Goal: Information Seeking & Learning: Learn about a topic

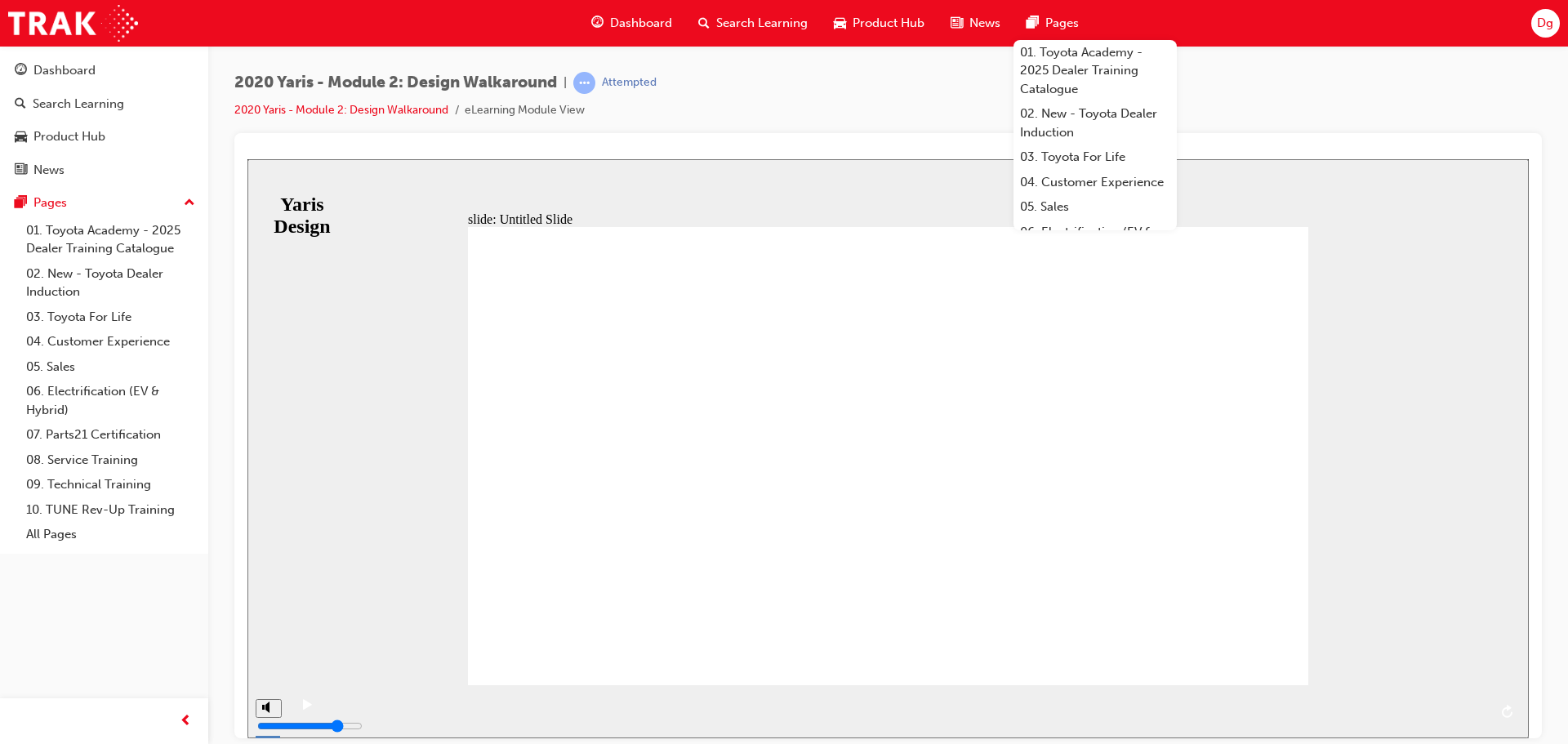
click at [303, 709] on icon "play/pause" at bounding box center [308, 704] width 9 height 11
click at [304, 710] on rect "play/pause" at bounding box center [305, 704] width 3 height 11
click at [1474, 713] on span "NEXT" at bounding box center [1483, 714] width 28 height 12
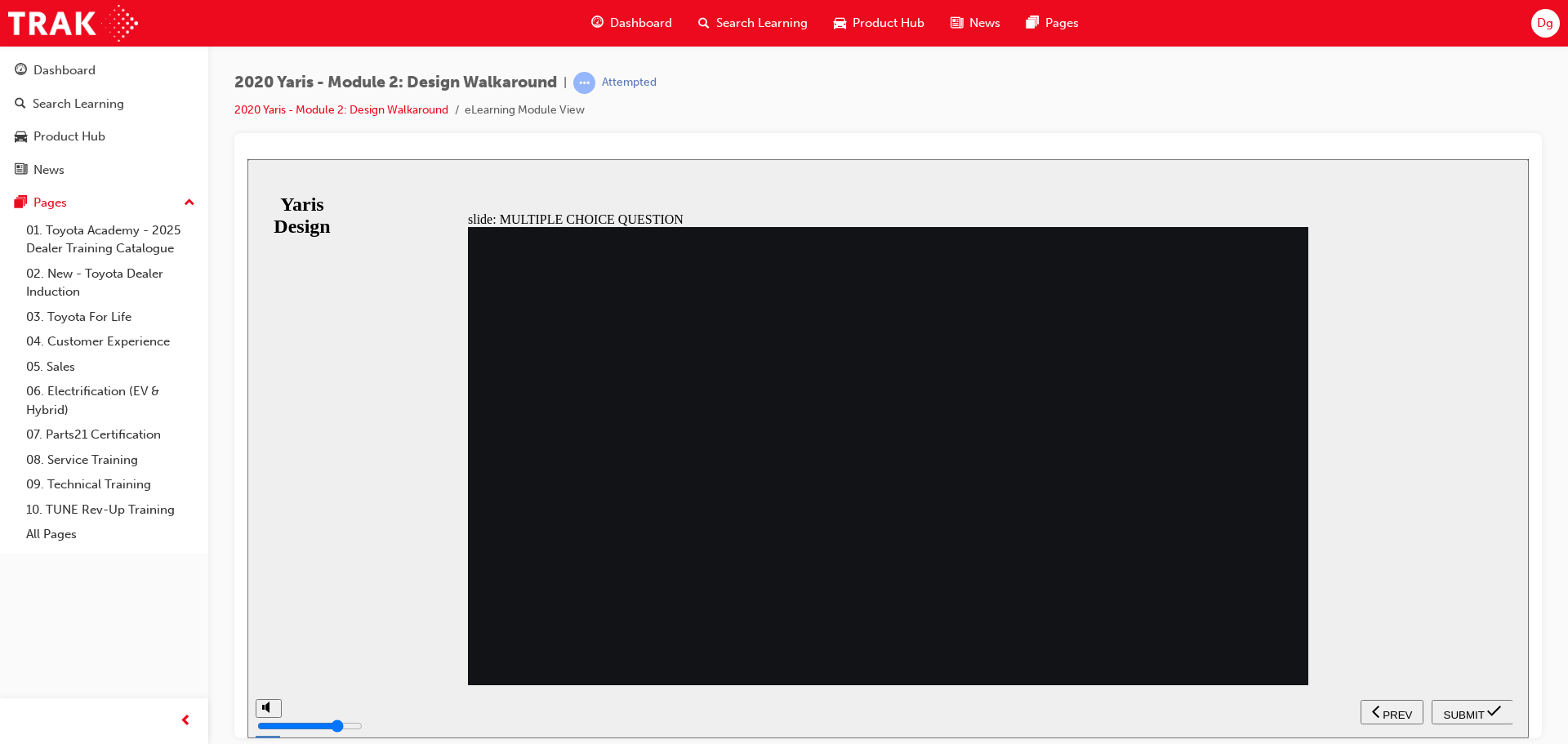
radio input "true"
click at [1462, 710] on span "SUBMIT" at bounding box center [1464, 714] width 40 height 12
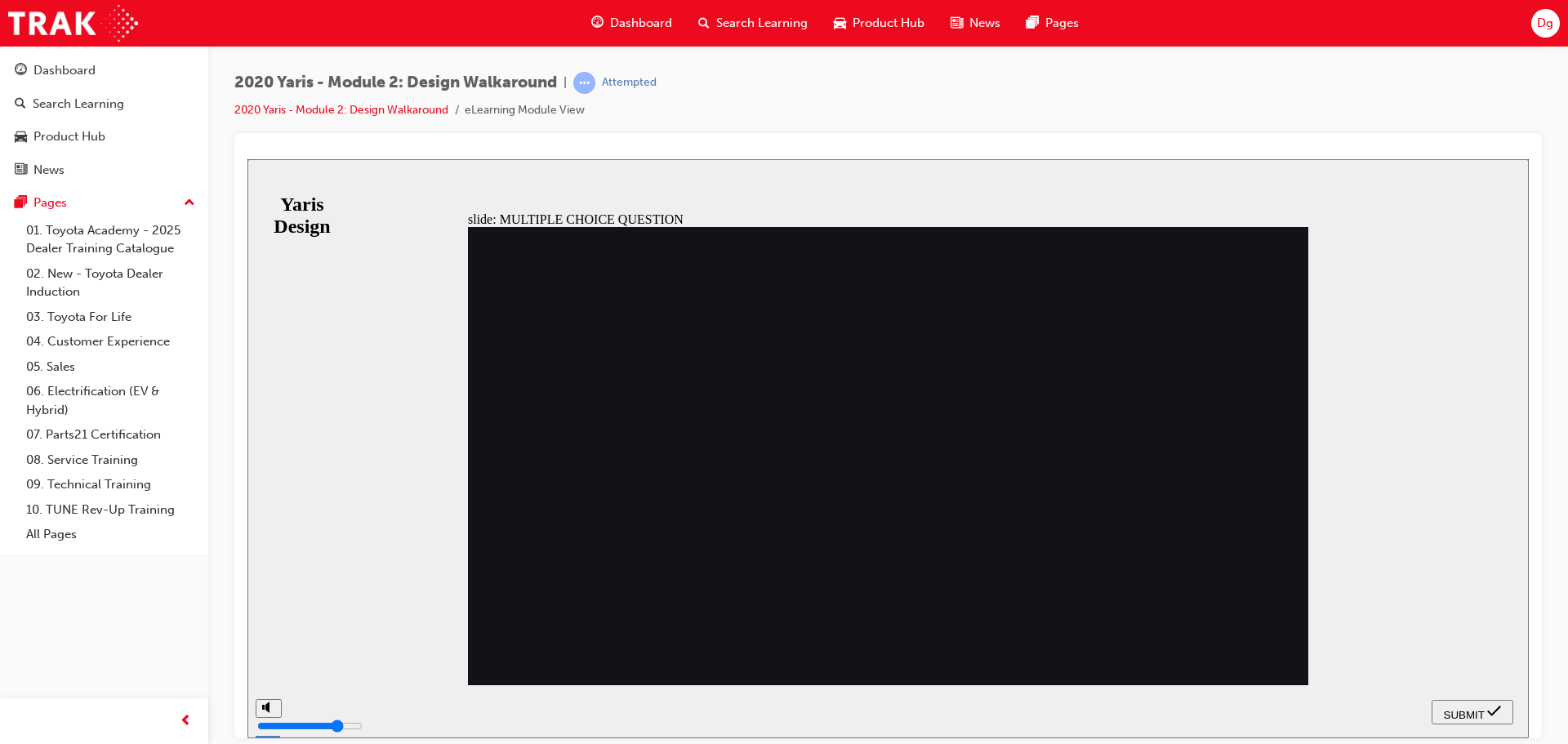
radio input "true"
click at [1454, 711] on span "SUBMIT" at bounding box center [1464, 714] width 40 height 12
radio input "true"
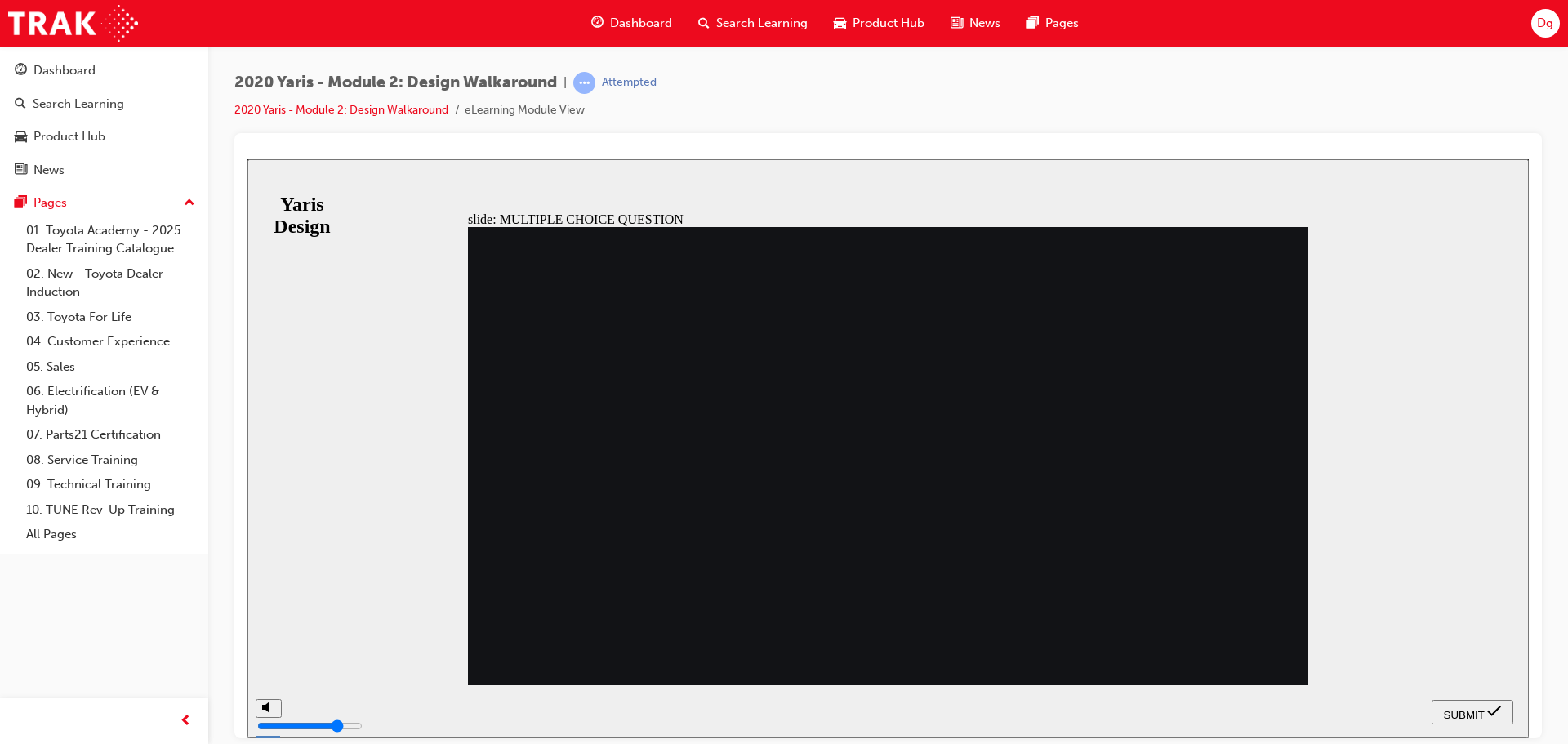
click at [1478, 712] on span "SUBMIT" at bounding box center [1464, 714] width 40 height 12
radio input "true"
click at [1467, 708] on span "SUBMIT" at bounding box center [1464, 714] width 40 height 12
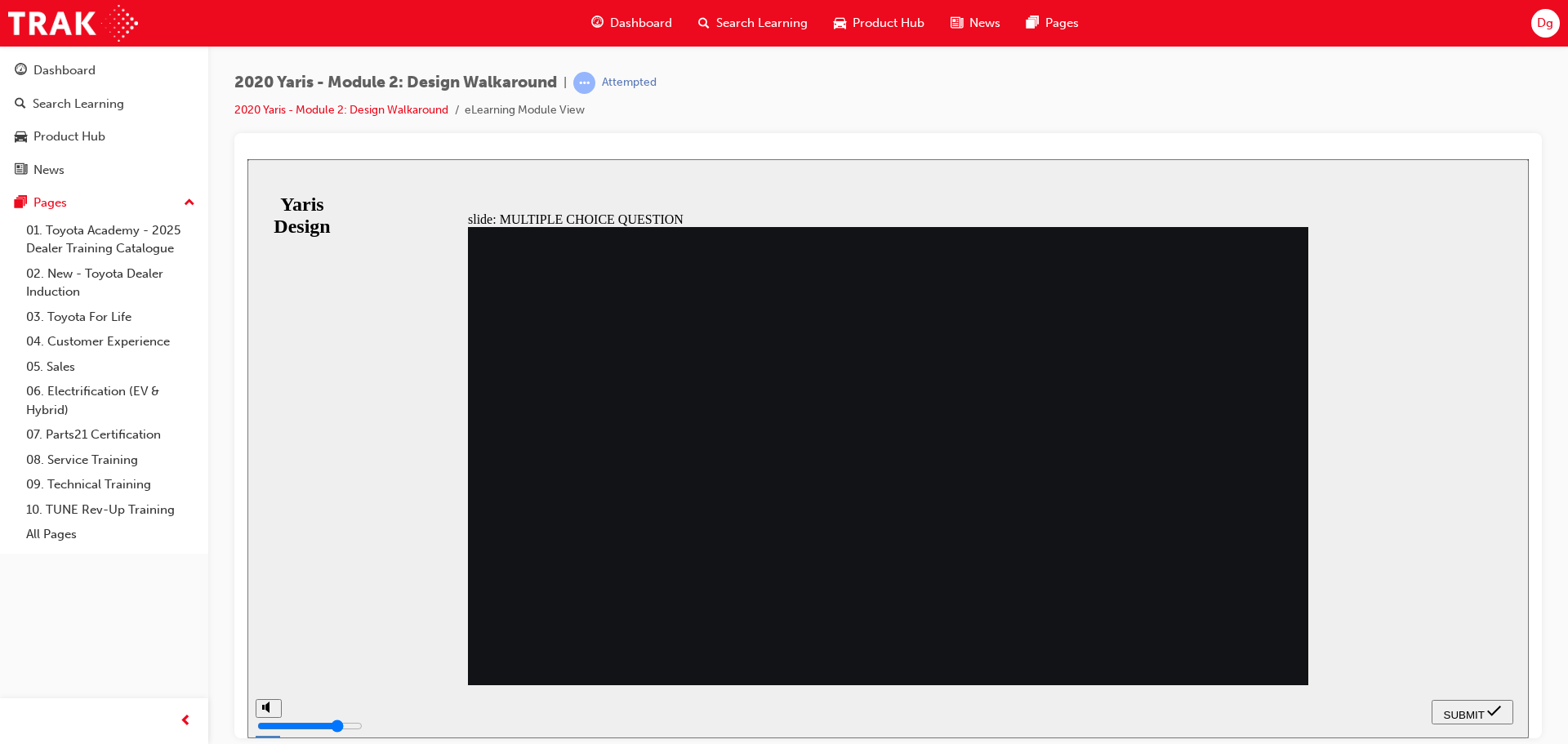
radio input "true"
click at [1476, 712] on span "SUBMIT" at bounding box center [1464, 714] width 40 height 12
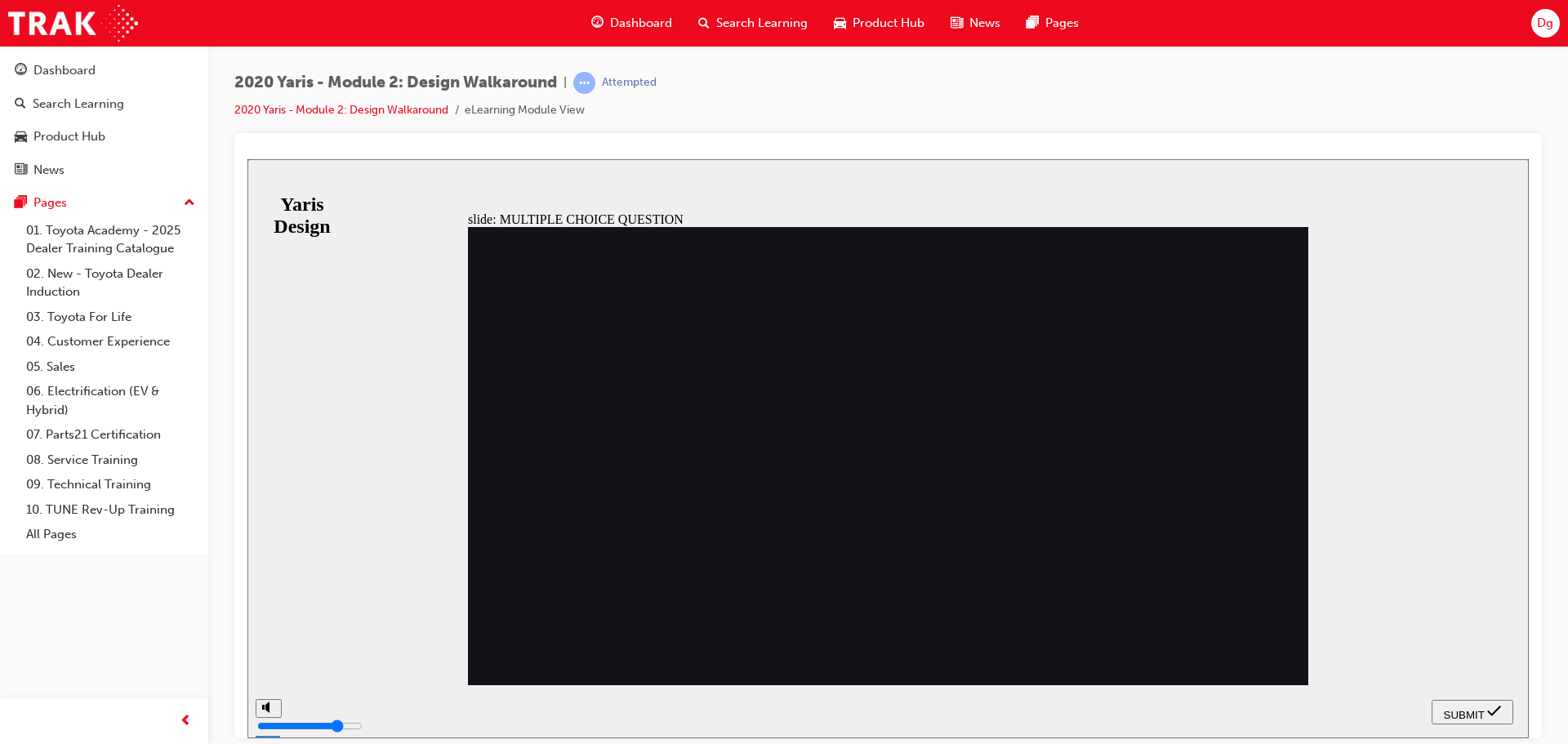
radio input "true"
click at [1470, 712] on span "SUBMIT" at bounding box center [1464, 714] width 40 height 12
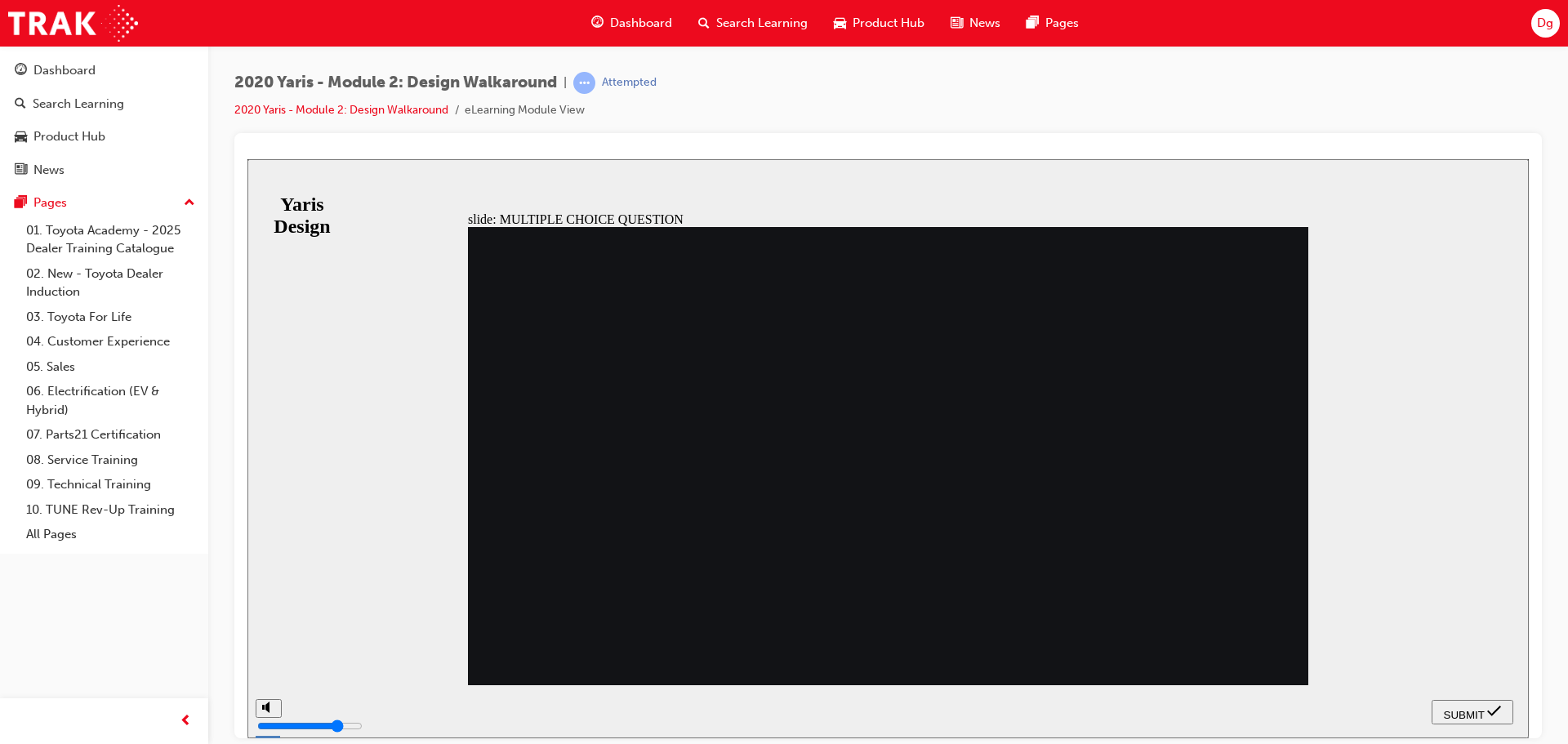
radio input "true"
click at [1476, 709] on span "SUBMIT" at bounding box center [1464, 714] width 40 height 12
click at [1460, 711] on span "SUBMIT" at bounding box center [1464, 714] width 40 height 12
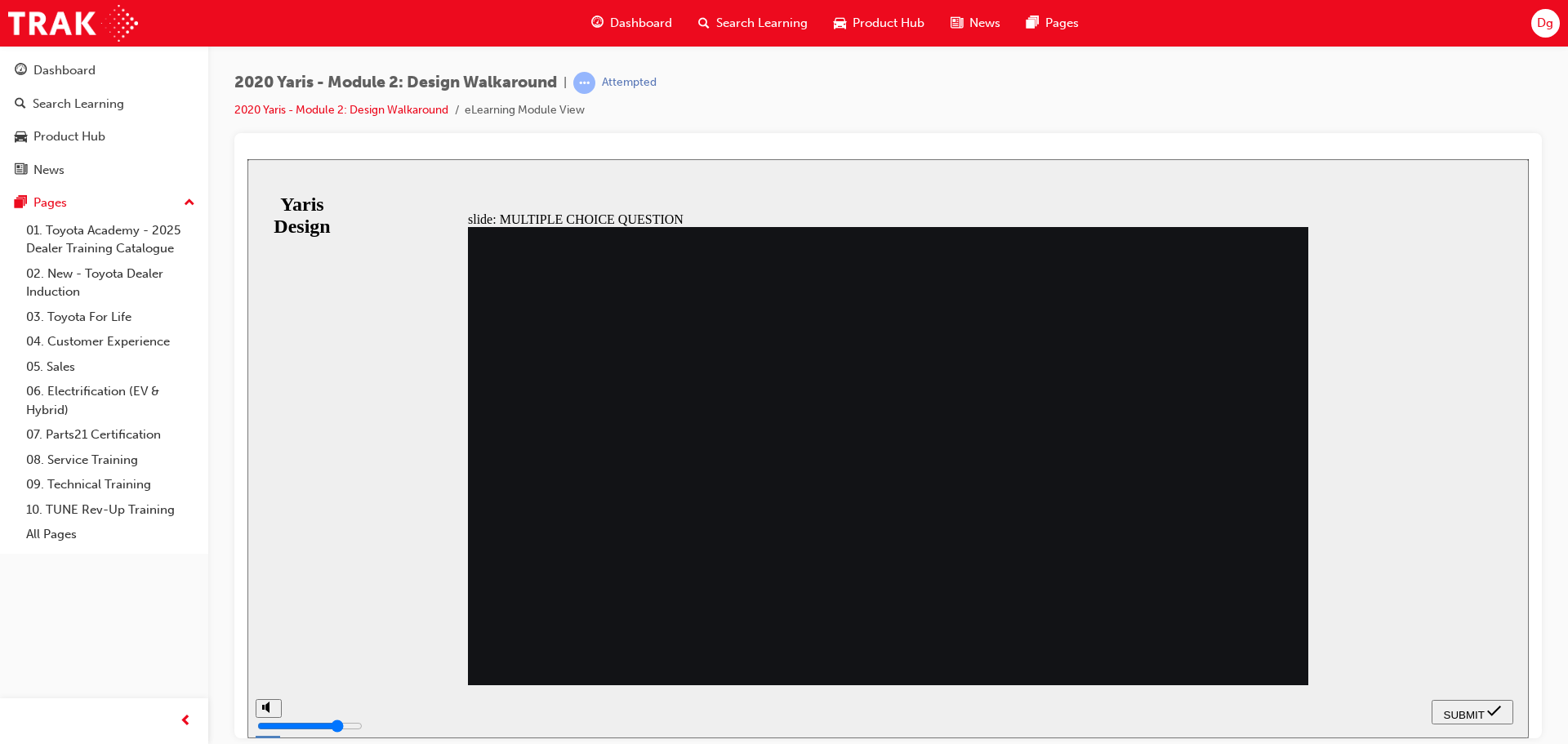
radio input "false"
radio input "true"
click at [1459, 714] on span "SUBMIT" at bounding box center [1464, 714] width 40 height 12
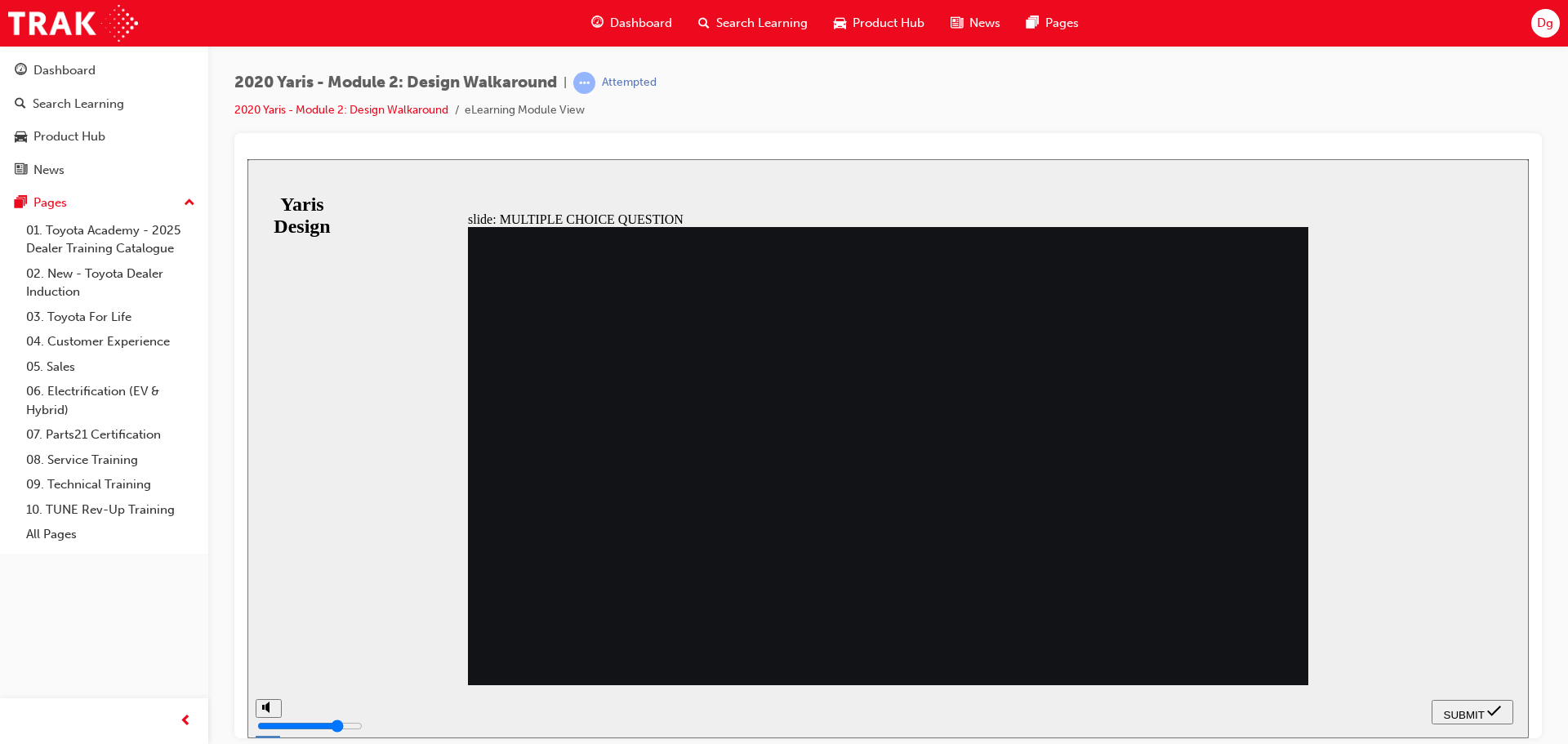
radio input "true"
click at [1472, 714] on span "SUBMIT" at bounding box center [1464, 714] width 40 height 12
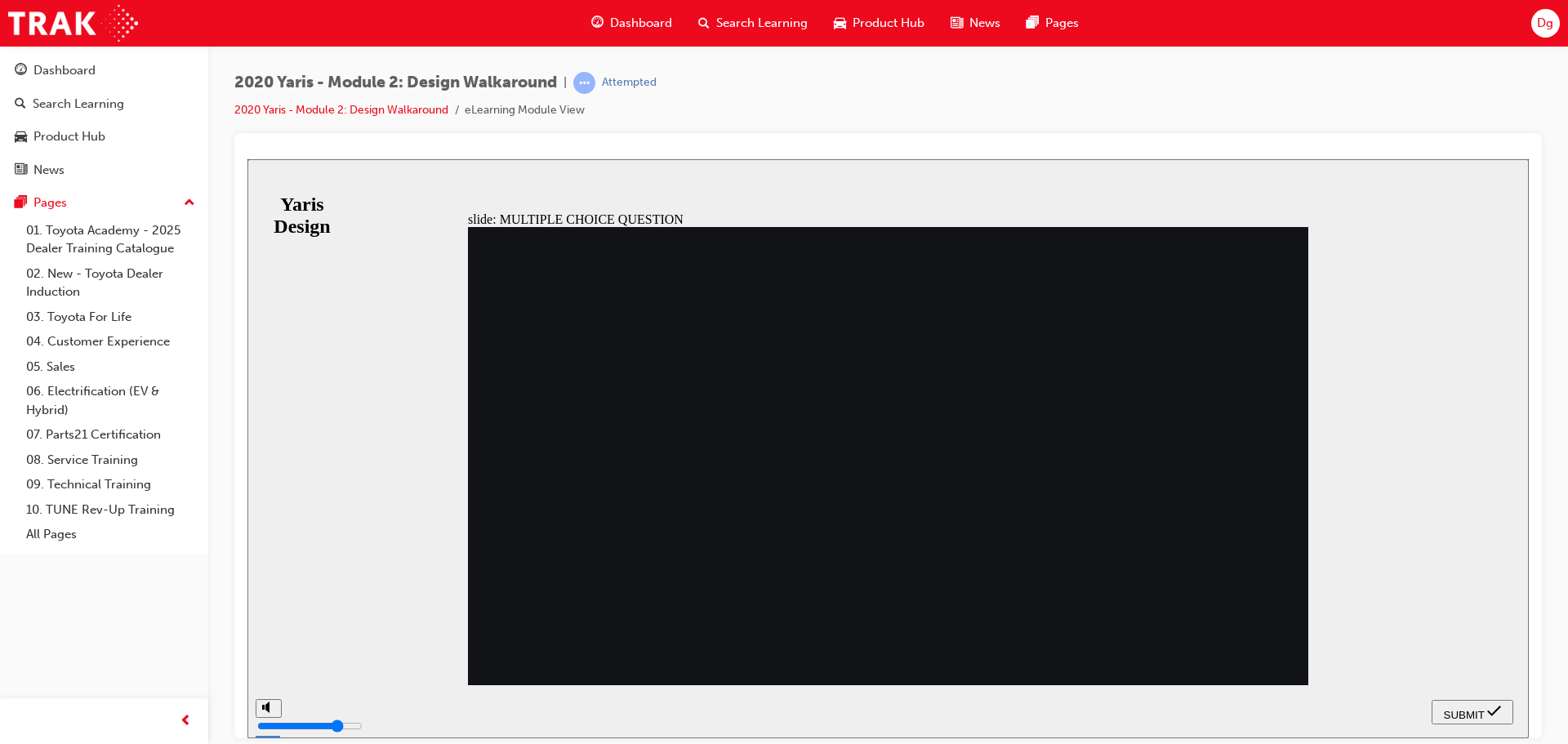
radio input "true"
click at [1467, 717] on span "SUBMIT" at bounding box center [1464, 714] width 40 height 12
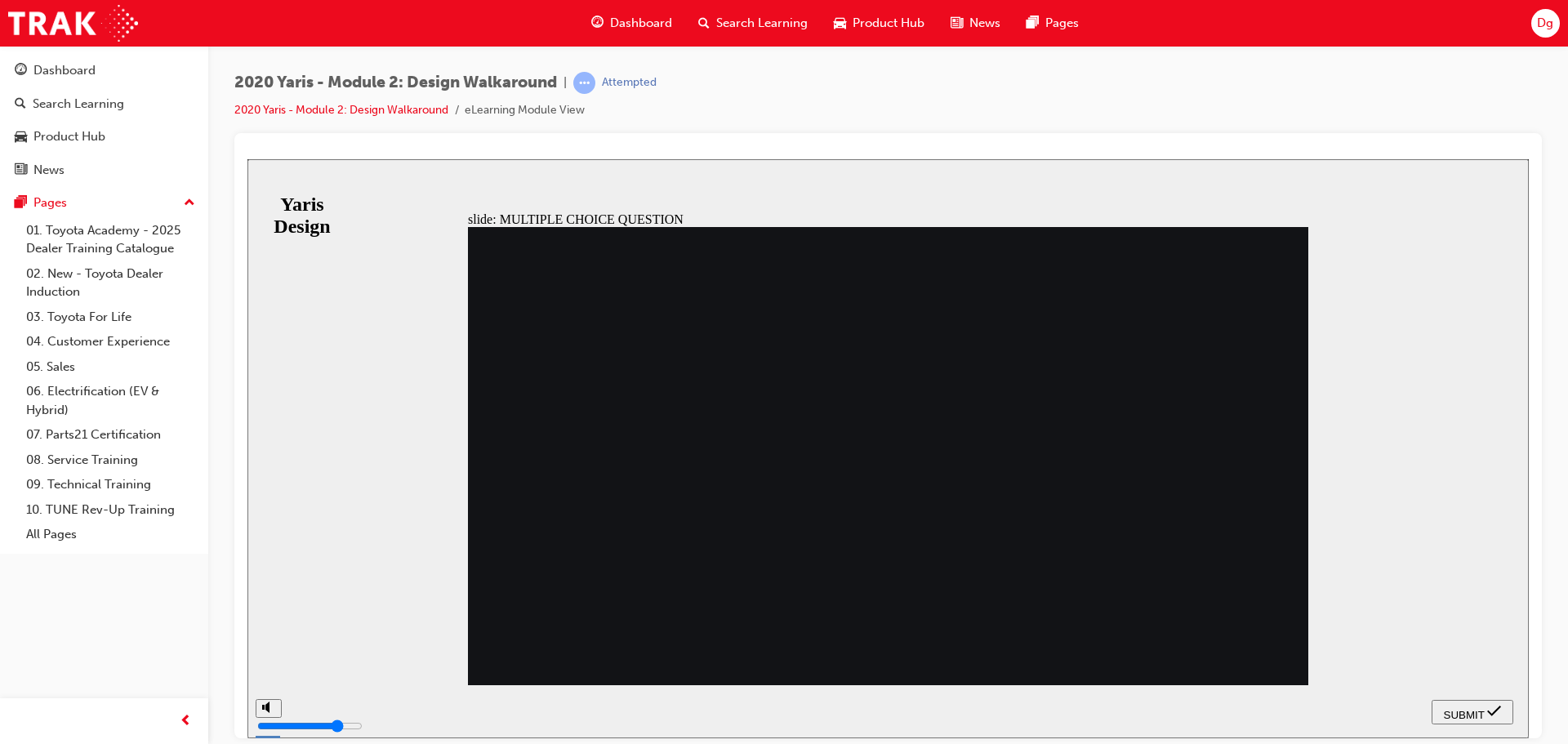
radio input "true"
click at [1450, 713] on span "SUBMIT" at bounding box center [1464, 714] width 40 height 12
radio input "true"
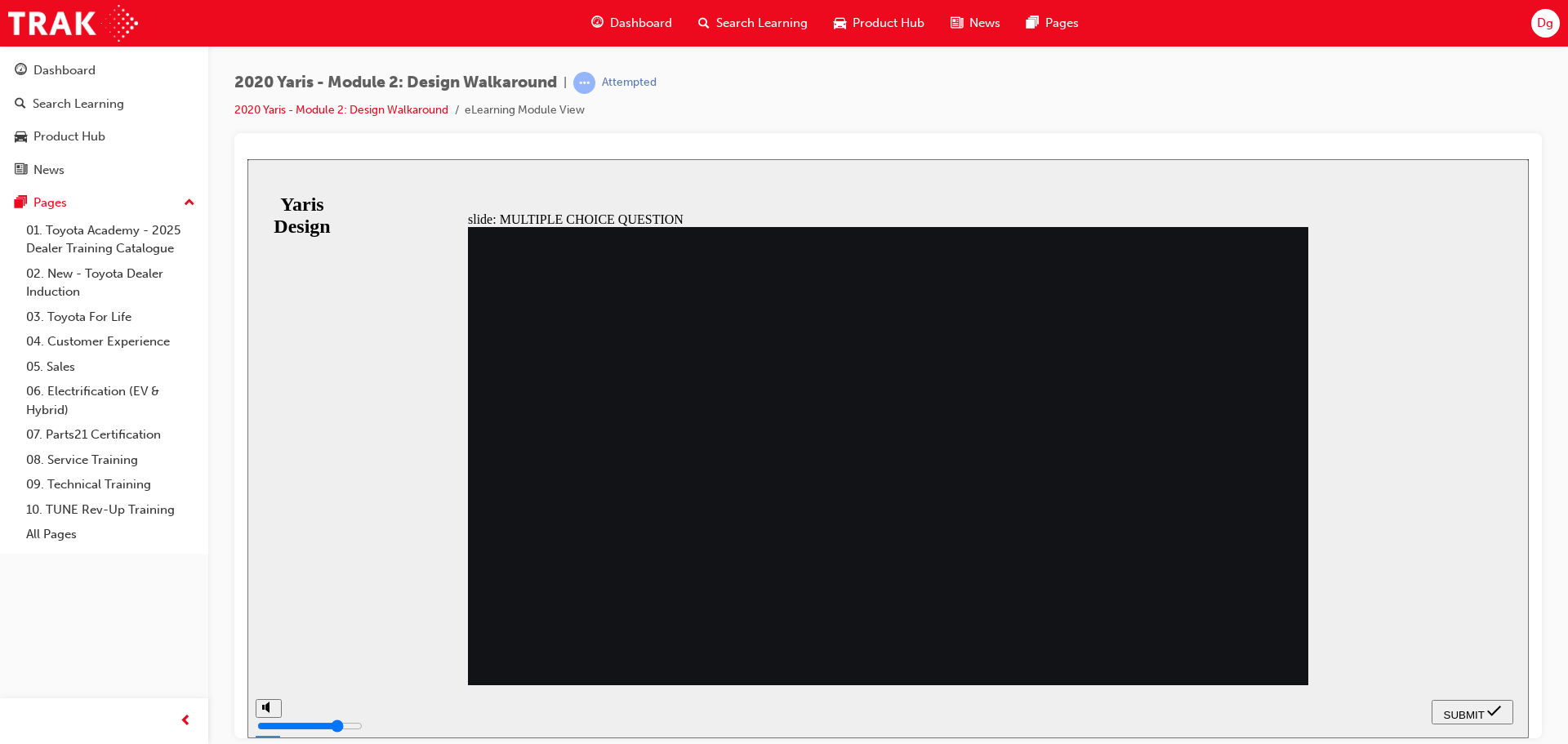
click at [1472, 708] on span "SUBMIT" at bounding box center [1464, 714] width 40 height 12
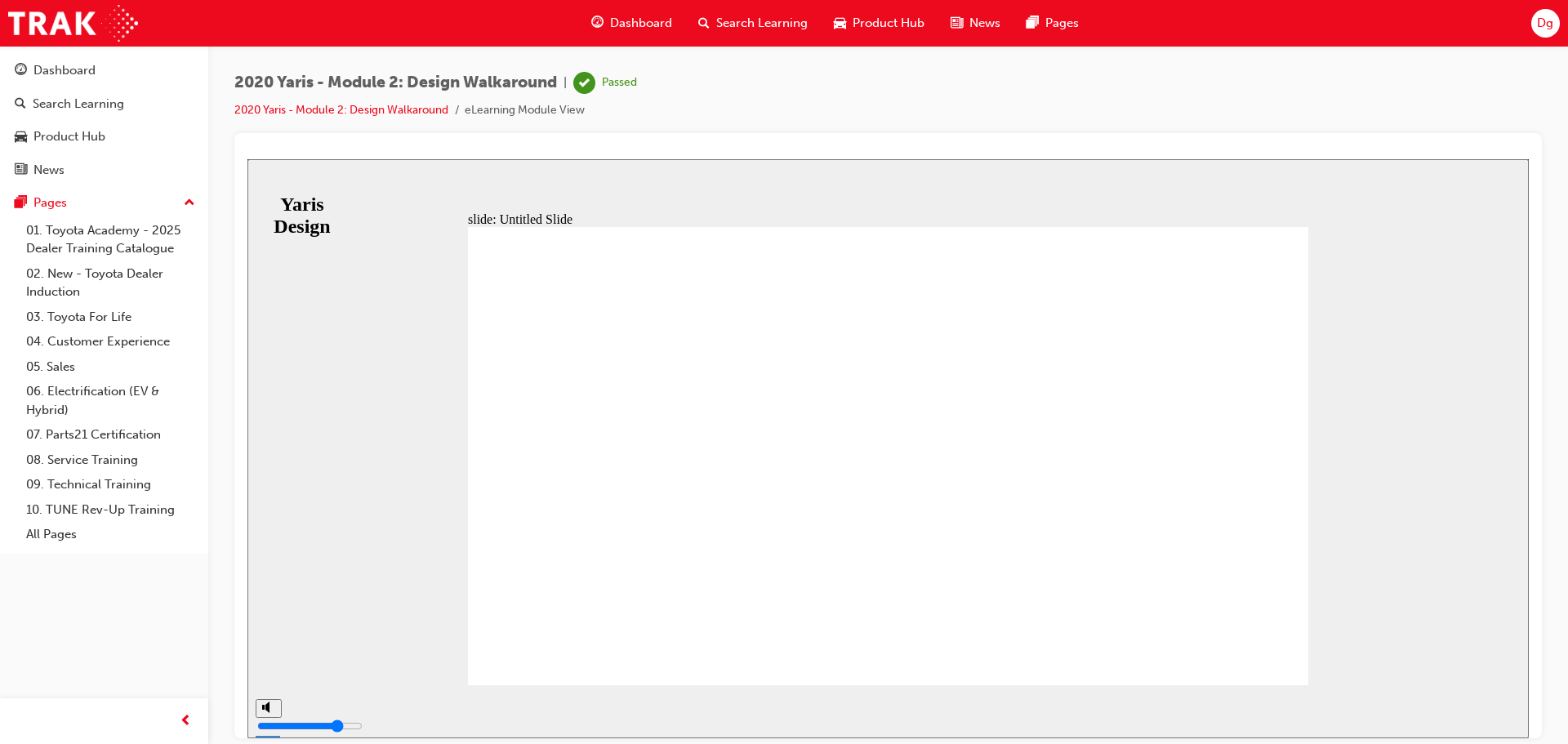
click at [1079, 95] on div "2020 Yaris - Module 2: Design Walkaround | Passed 2020 Yaris - Module 2: Design…" at bounding box center [888, 102] width 1308 height 62
click at [741, 25] on span "Search Learning" at bounding box center [762, 23] width 92 height 18
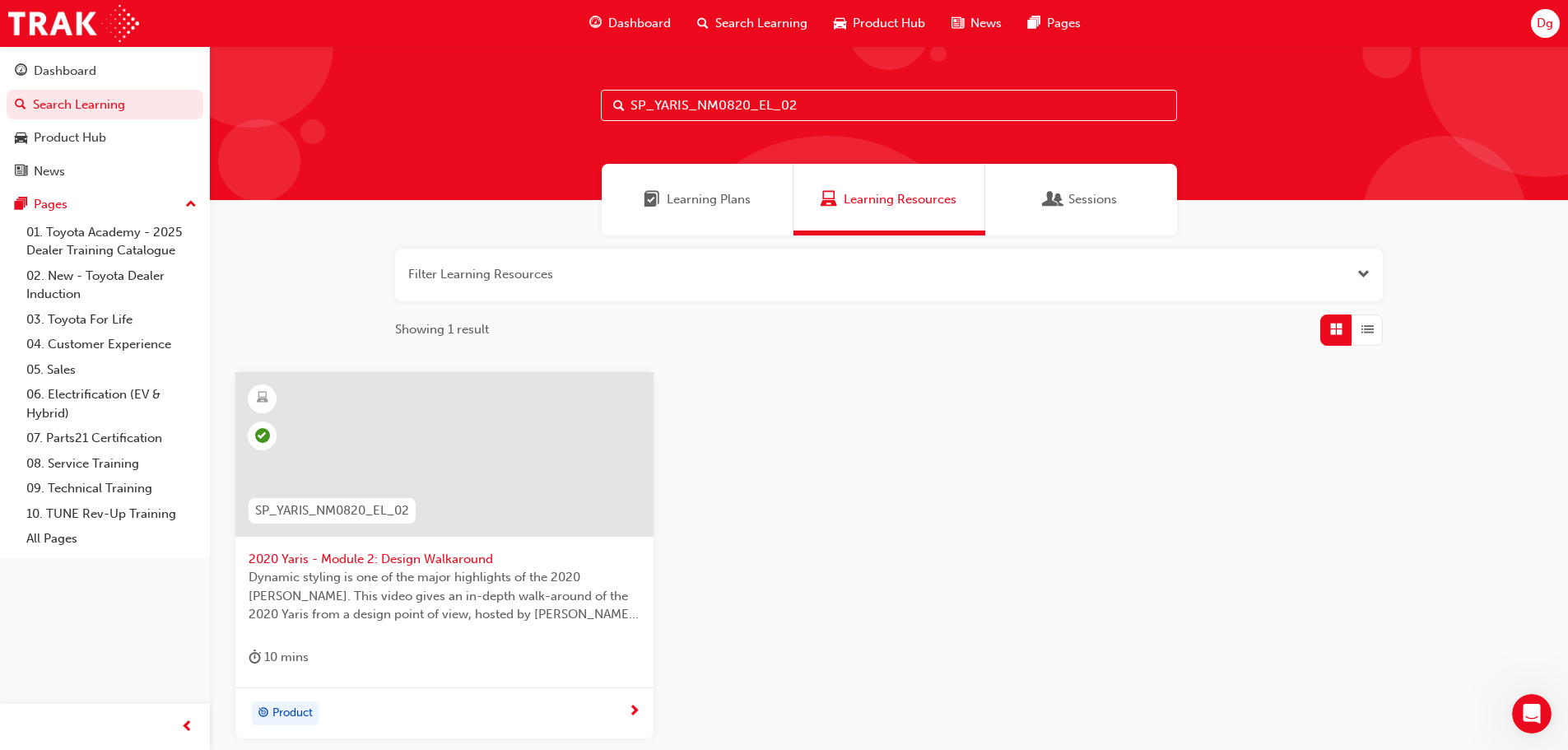
scroll to position [10, 0]
drag, startPoint x: 828, startPoint y: 100, endPoint x: 621, endPoint y: 115, distance: 207.5
click at [621, 115] on div "SP_YARIS_NM0820_EL_02" at bounding box center [889, 105] width 576 height 31
type input "="
